Goal: Information Seeking & Learning: Learn about a topic

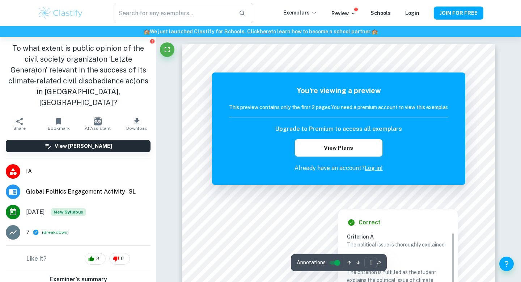
click at [361, 188] on div at bounding box center [398, 190] width 122 height 8
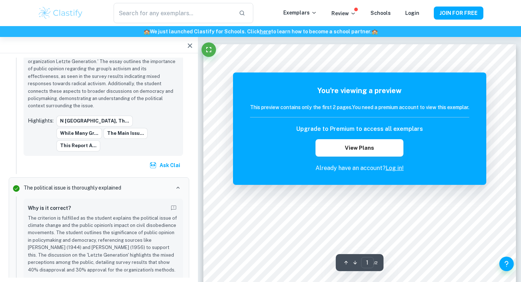
click at [431, 101] on div "You're viewing a preview This preview contains only the first 2 pages. You need…" at bounding box center [359, 128] width 219 height 87
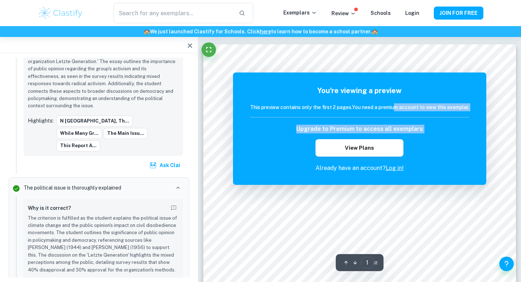
drag, startPoint x: 398, startPoint y: 137, endPoint x: 396, endPoint y: 106, distance: 31.2
click at [396, 106] on div "You're viewing a preview This preview contains only the first 2 pages. You need…" at bounding box center [359, 128] width 219 height 87
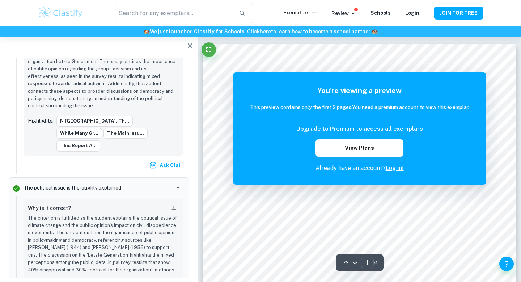
click at [484, 80] on div "You're viewing a preview This preview contains only the first 2 pages. You need…" at bounding box center [359, 128] width 253 height 112
click at [191, 48] on icon "button" at bounding box center [190, 45] width 9 height 9
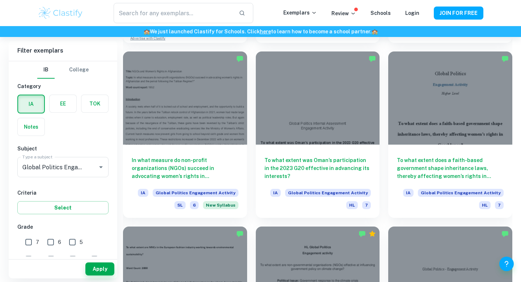
scroll to position [771, 0]
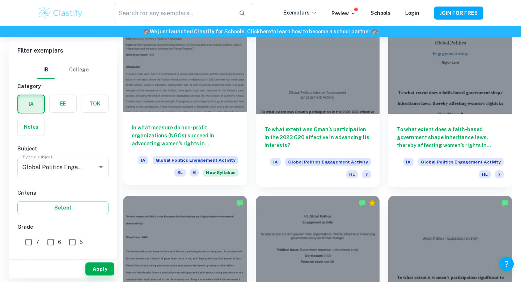
click at [217, 136] on h6 "In what measure do non-profit organizations (NGOs) succeed in advocating women’…" at bounding box center [185, 135] width 107 height 24
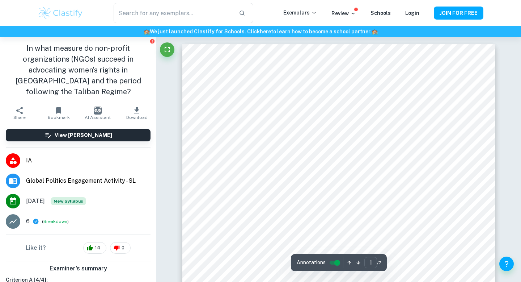
click at [173, 54] on div at bounding box center [167, 51] width 14 height 18
click at [170, 53] on icon "Fullscreen" at bounding box center [167, 49] width 9 height 9
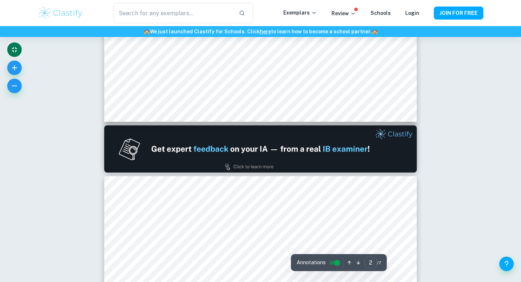
type input "1"
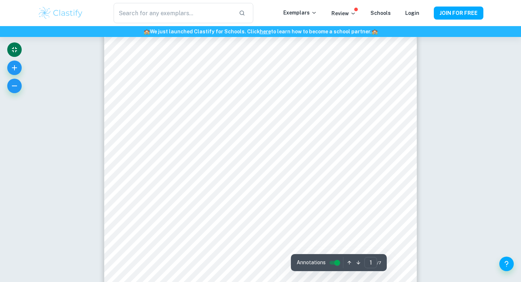
scroll to position [109, 0]
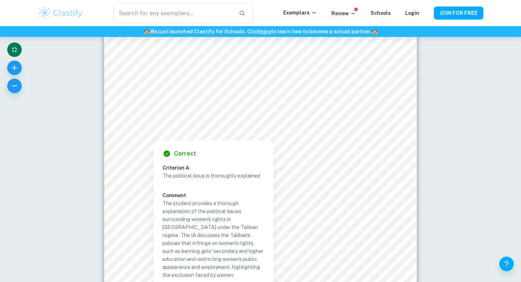
click at [270, 124] on div at bounding box center [260, 124] width 239 height 16
